Goal: Information Seeking & Learning: Check status

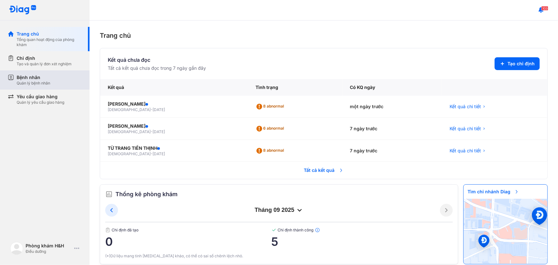
click at [50, 81] on div "Quản lý bệnh nhân" at bounding box center [34, 83] width 34 height 5
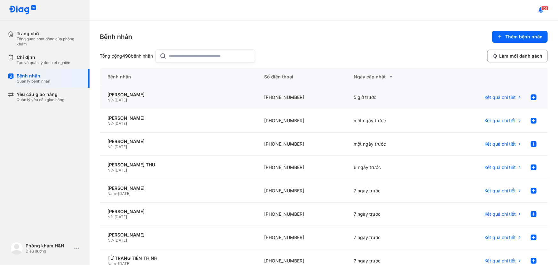
click at [358, 97] on div "5 giờ trước" at bounding box center [391, 97] width 90 height 23
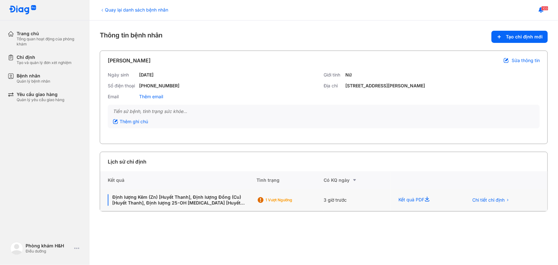
click at [345, 198] on div "3 giờ trước" at bounding box center [357, 200] width 67 height 22
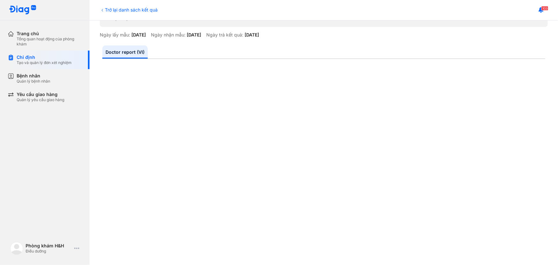
scroll to position [58, 0]
